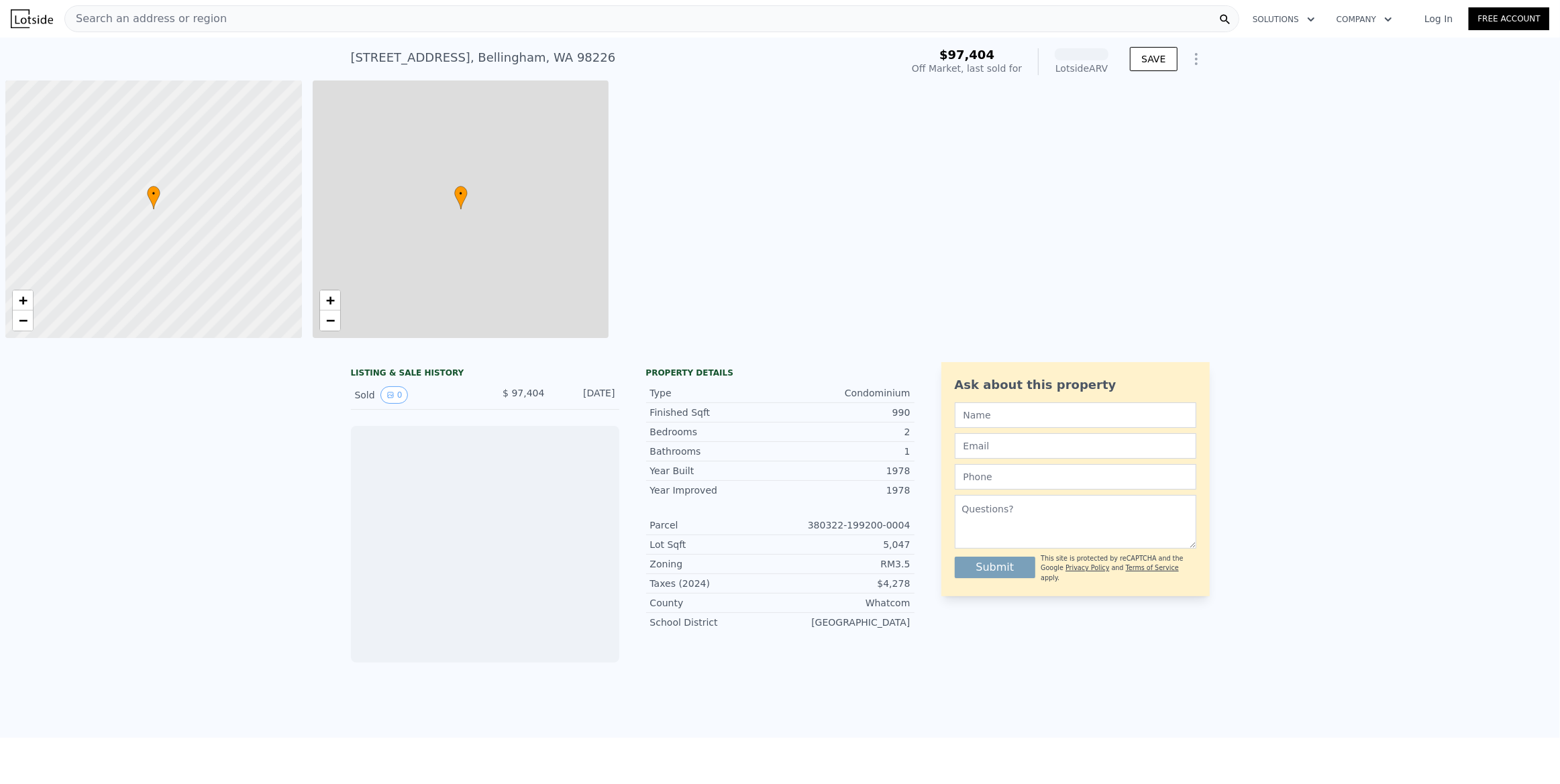
scroll to position [0, 5]
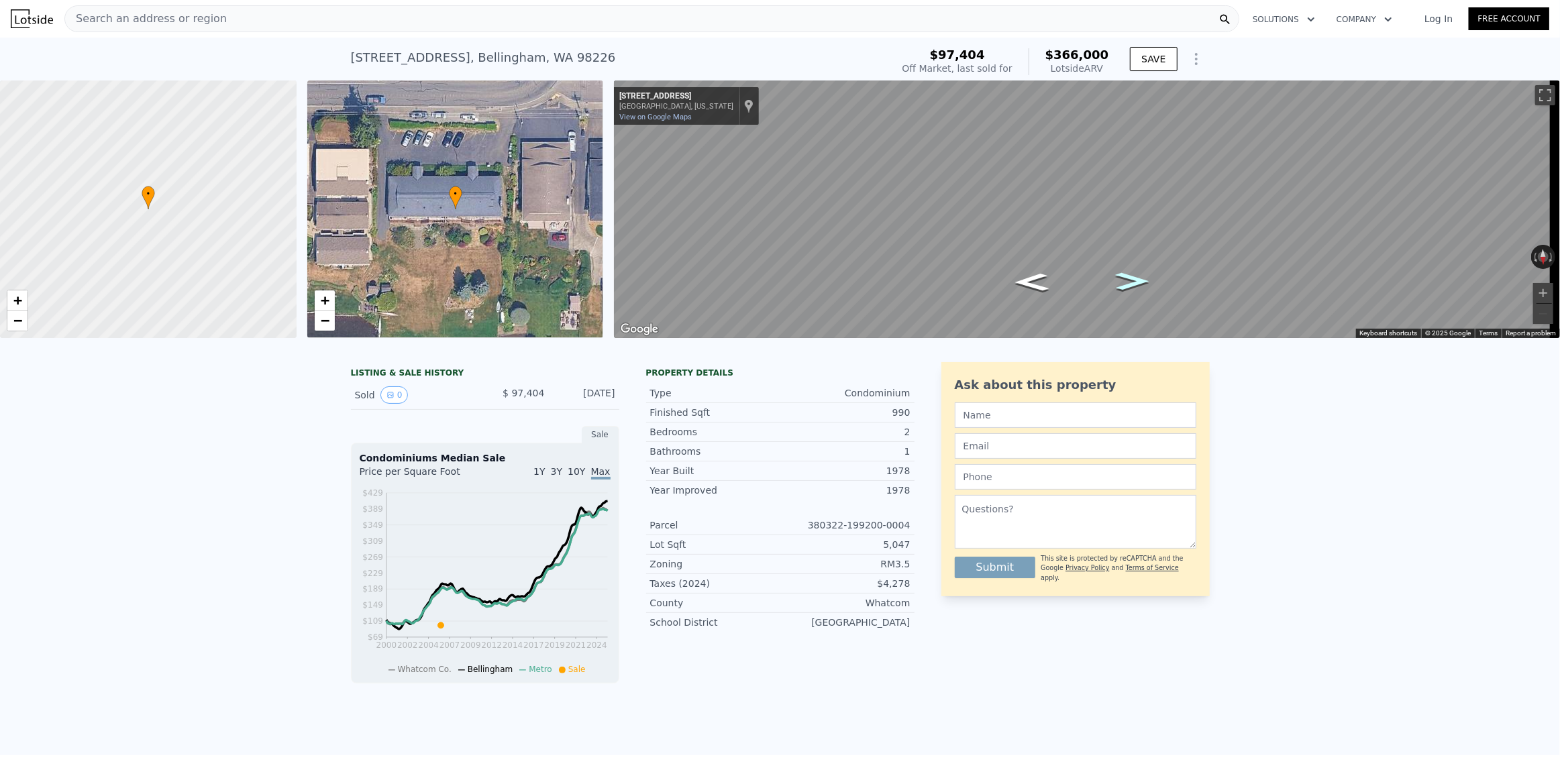
click at [1132, 285] on icon "Go West, Northshore Dr" at bounding box center [1132, 281] width 62 height 26
click at [1014, 279] on icon "Go East, Northshore Dr" at bounding box center [1032, 281] width 62 height 26
click at [350, 11] on div "Search an address or region" at bounding box center [651, 19] width 1175 height 27
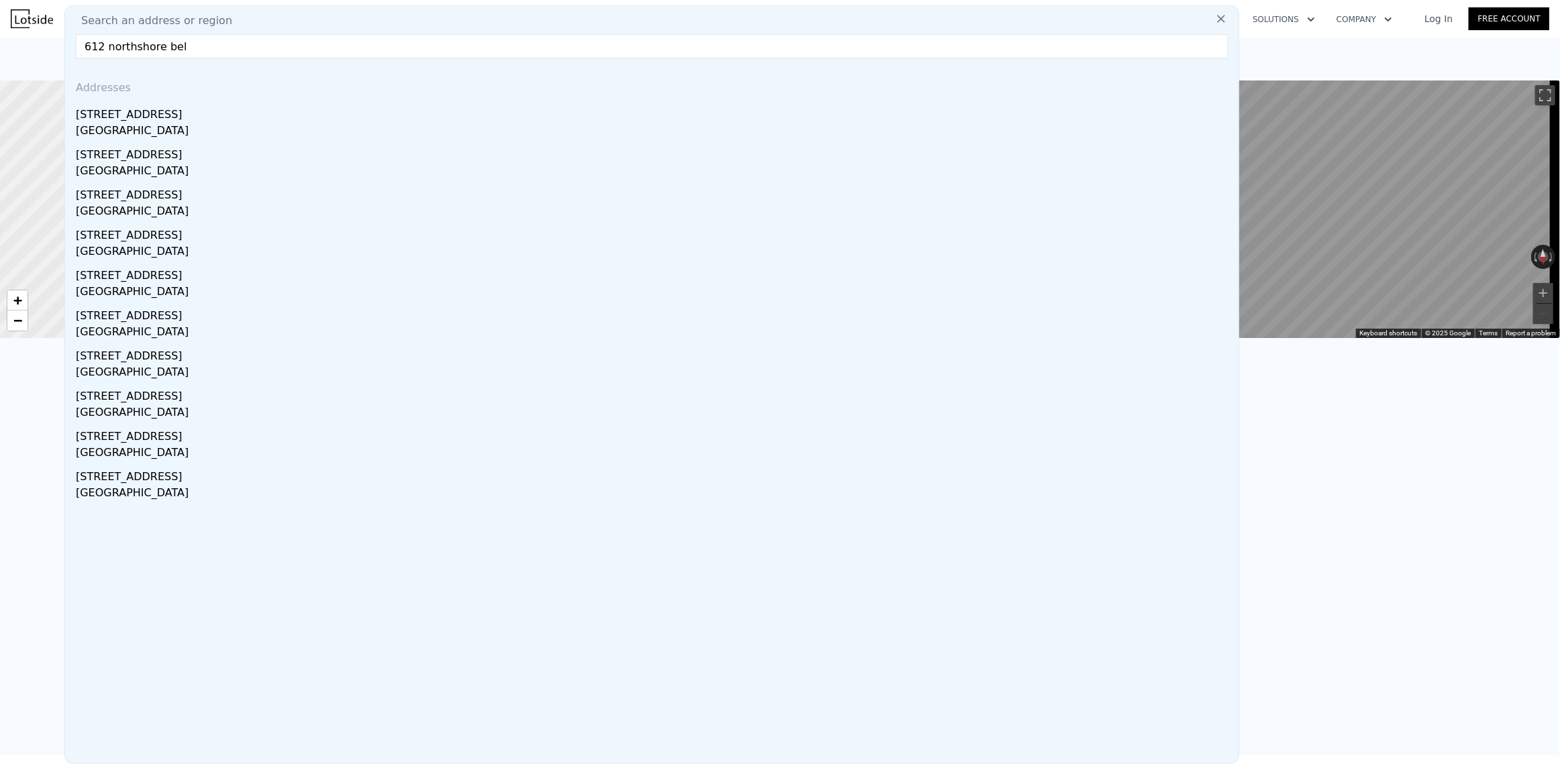
type input "612 northshore bel"
click at [273, 112] on div "[STREET_ADDRESS]" at bounding box center [655, 112] width 1158 height 22
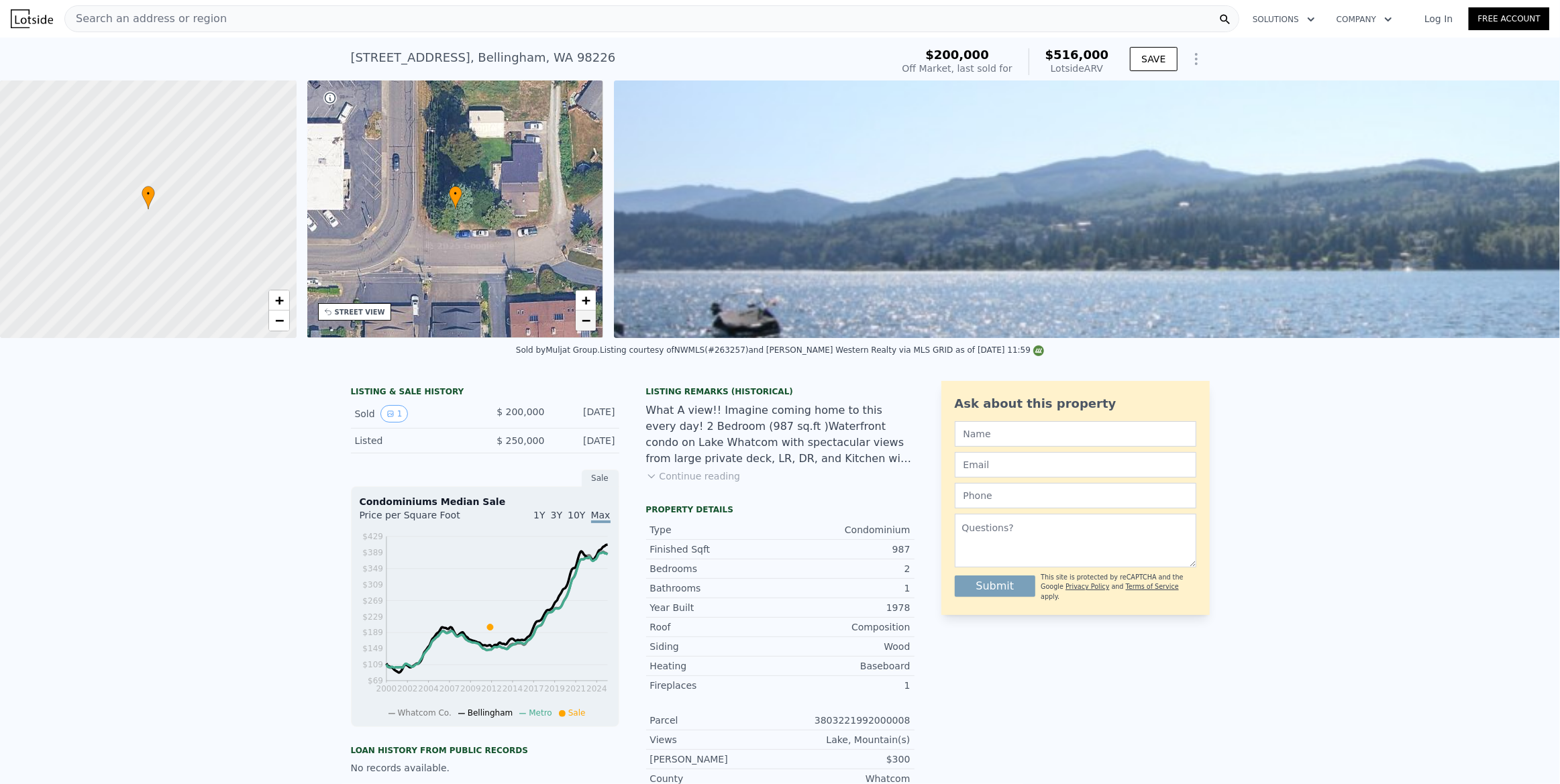
click at [586, 324] on span "−" at bounding box center [586, 320] width 9 height 17
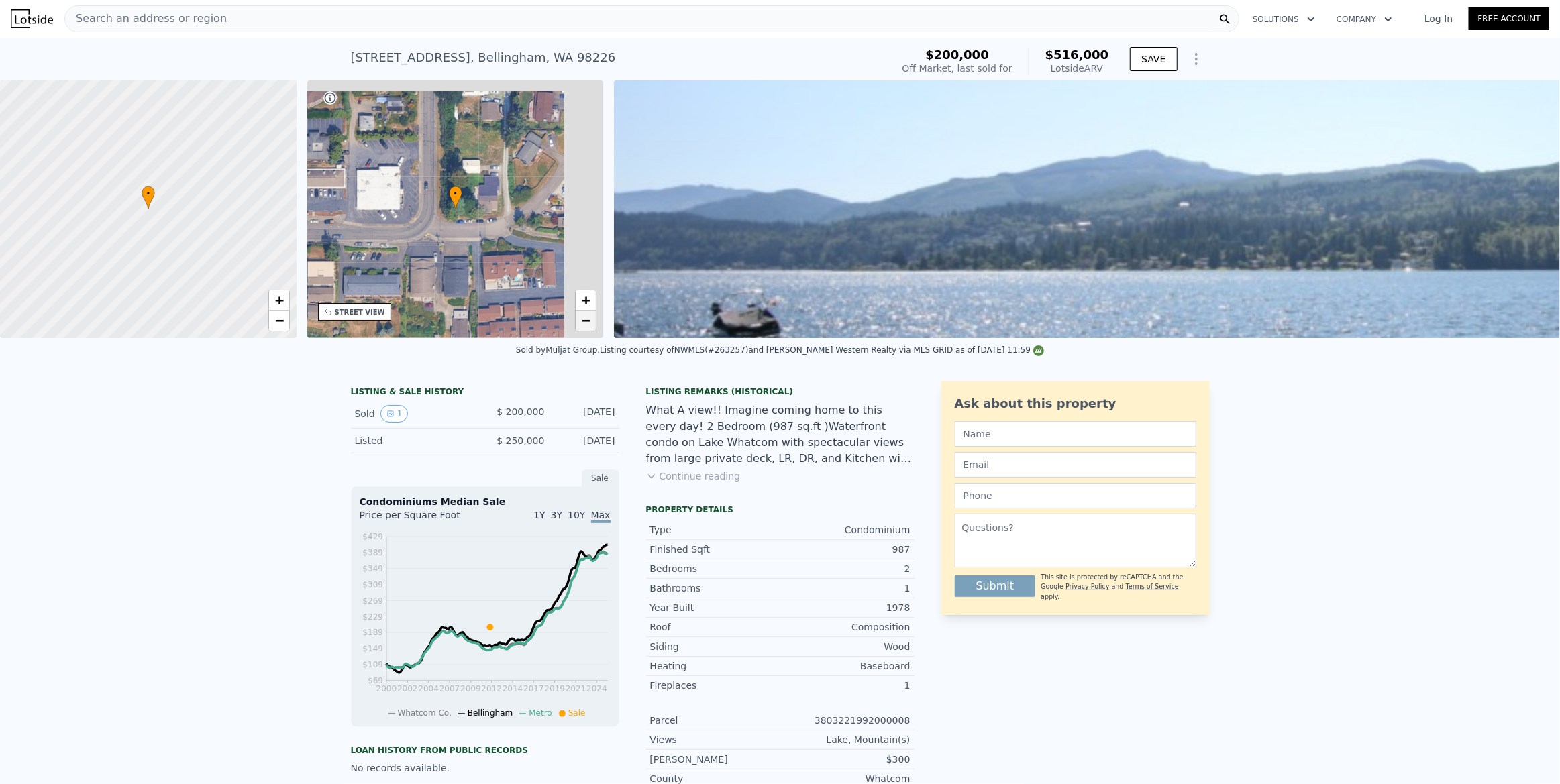
click at [586, 324] on span "−" at bounding box center [586, 320] width 9 height 17
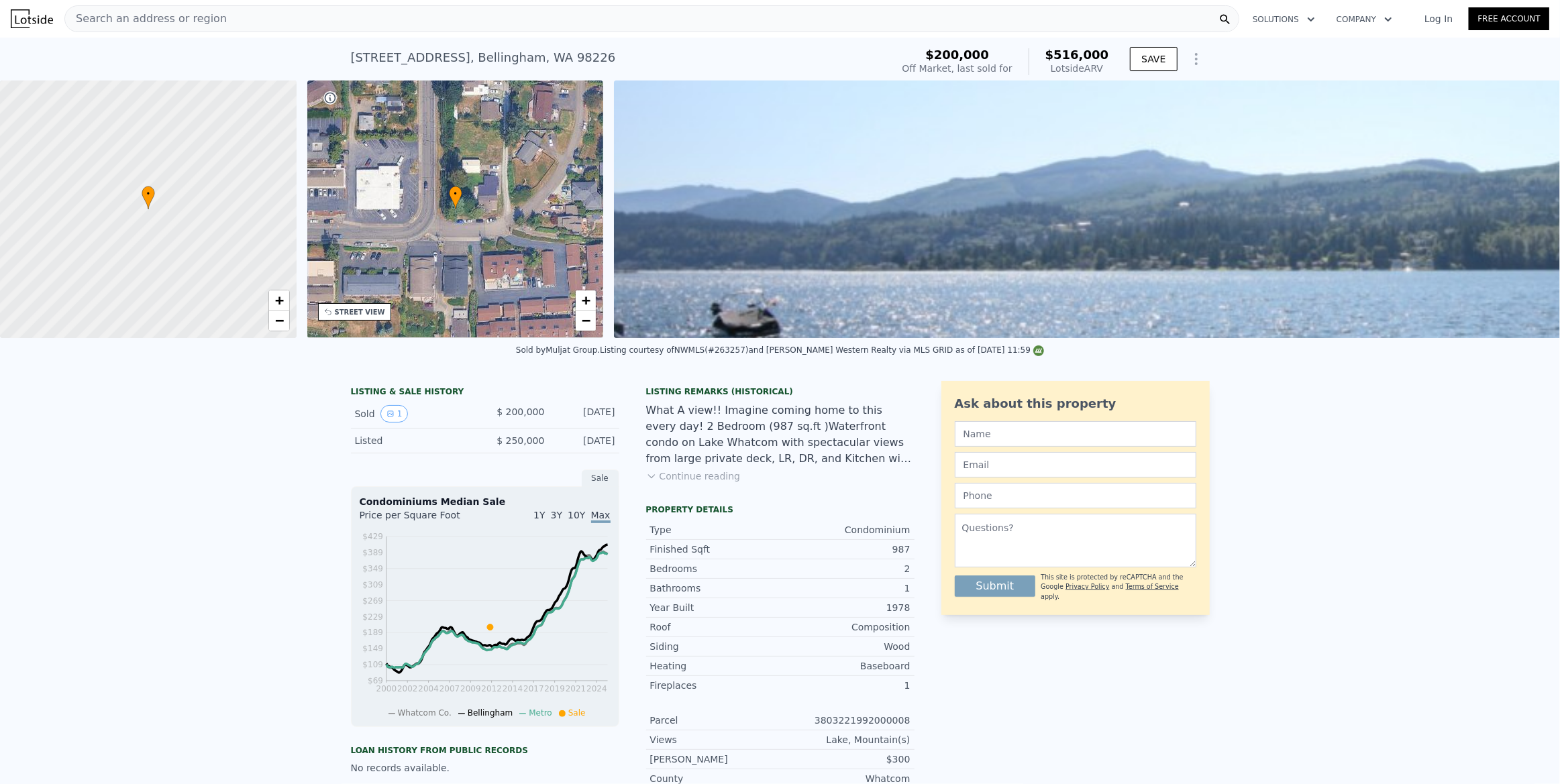
click at [200, 13] on span "Search an address or region" at bounding box center [145, 19] width 162 height 16
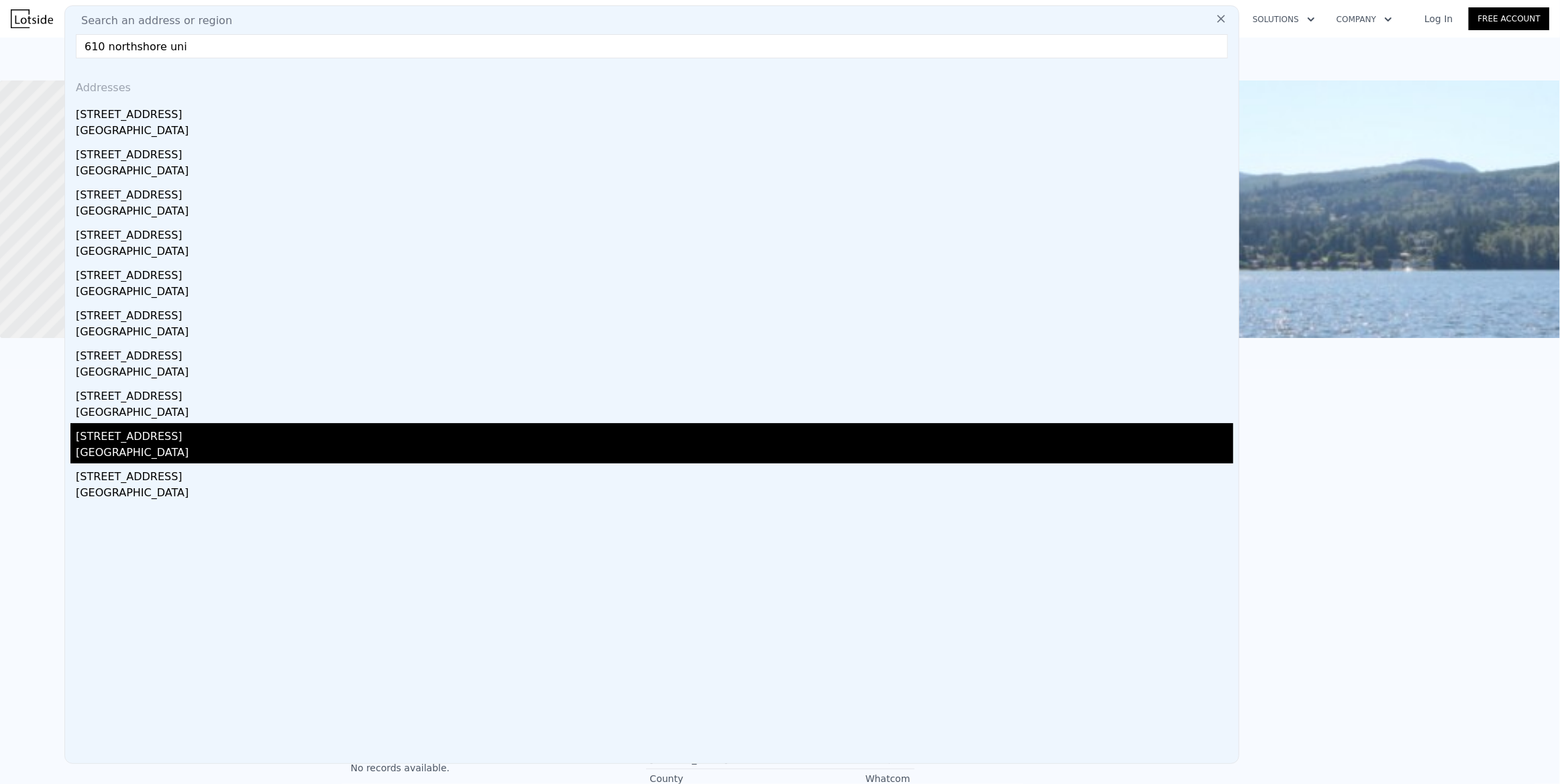
type input "610 northshore uni"
click at [365, 440] on div "[STREET_ADDRESS]" at bounding box center [655, 433] width 1158 height 22
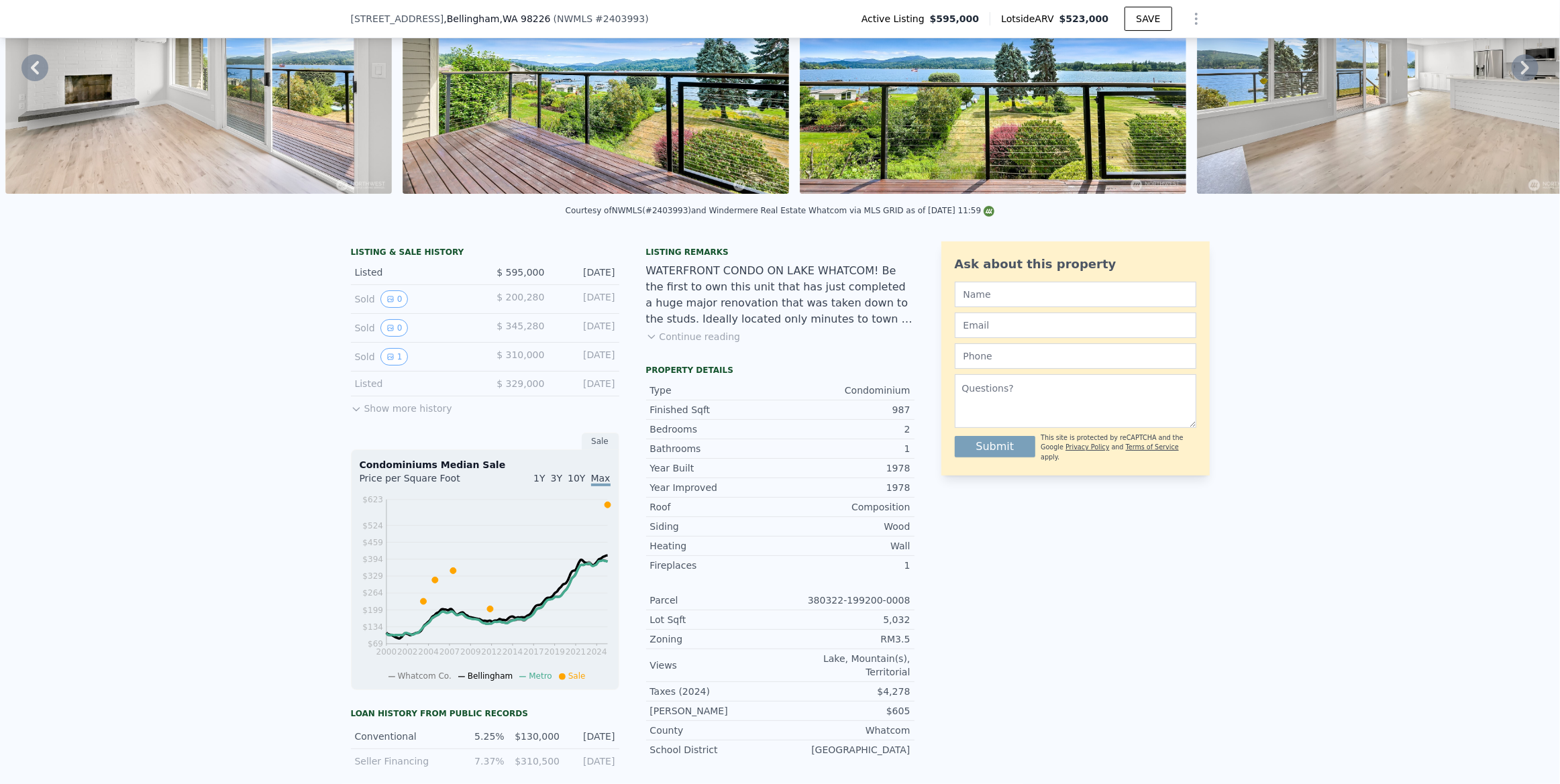
scroll to position [134, 0]
